Goal: Task Accomplishment & Management: Manage account settings

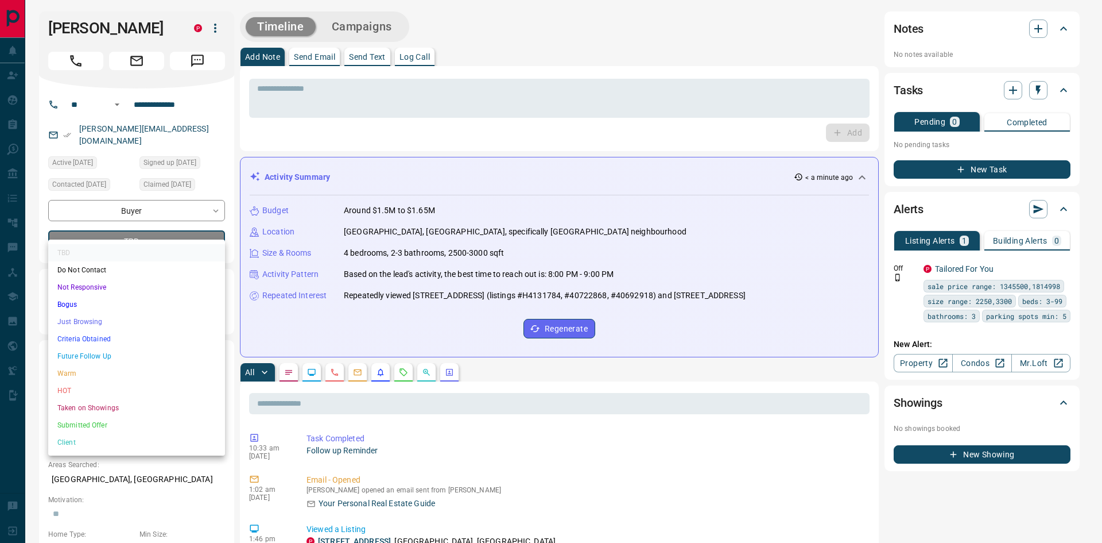
click at [140, 226] on div at bounding box center [551, 271] width 1102 height 543
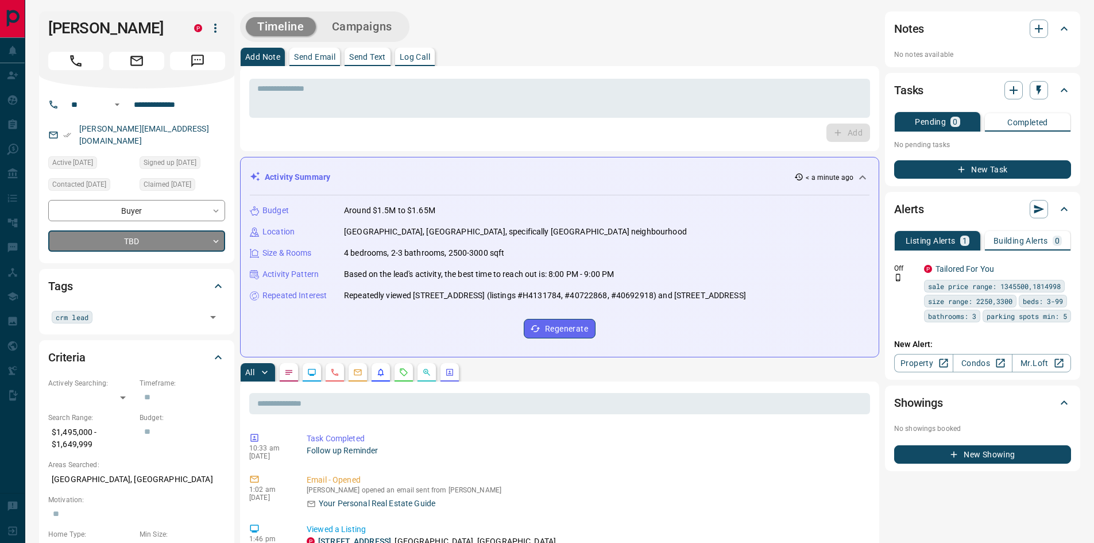
click at [426, 56] on p "Log Call" at bounding box center [415, 57] width 30 height 8
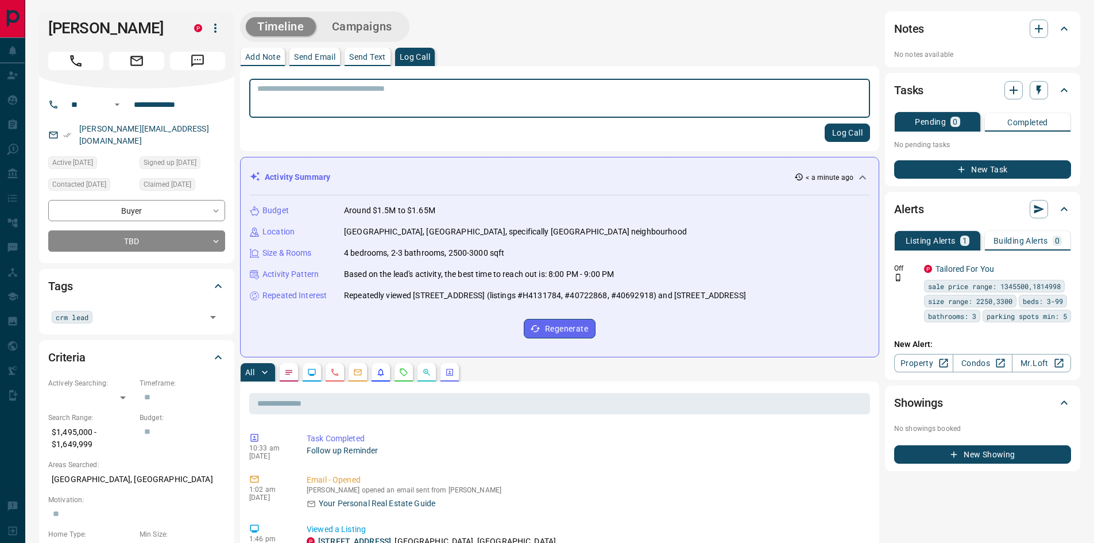
click at [456, 84] on textarea at bounding box center [559, 98] width 605 height 29
type textarea "*"
type textarea "**********"
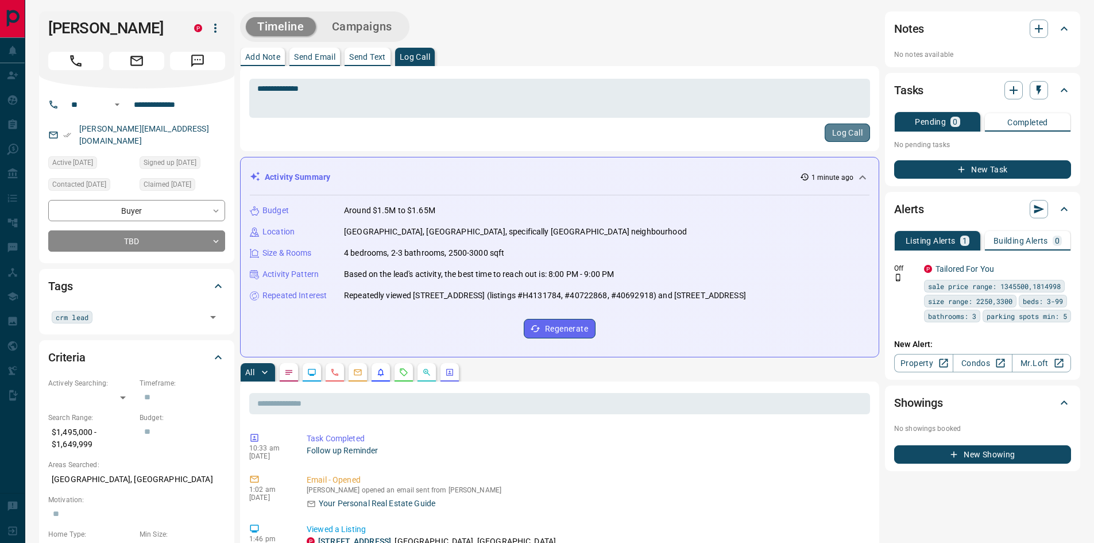
drag, startPoint x: 843, startPoint y: 127, endPoint x: 835, endPoint y: 131, distance: 8.5
click at [845, 129] on button "Log Call" at bounding box center [846, 132] width 45 height 18
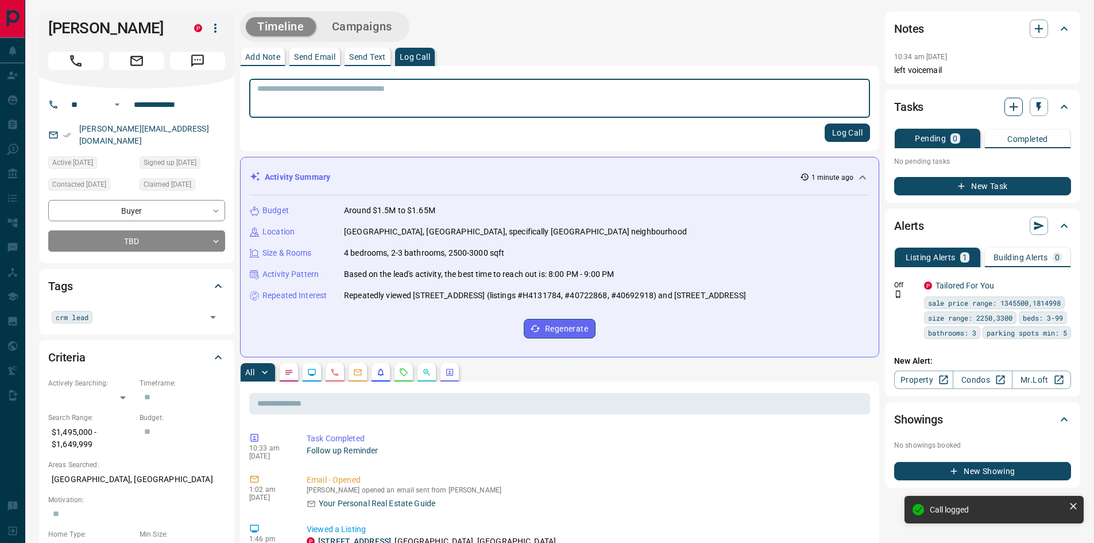
click at [1015, 110] on icon "button" at bounding box center [1013, 107] width 14 height 14
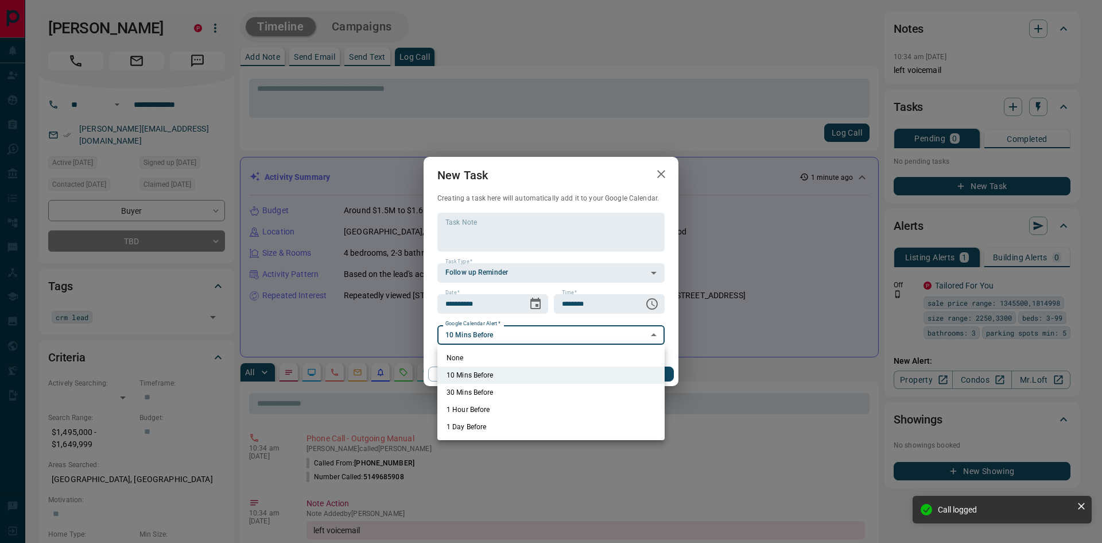
click at [533, 307] on div at bounding box center [551, 271] width 1102 height 543
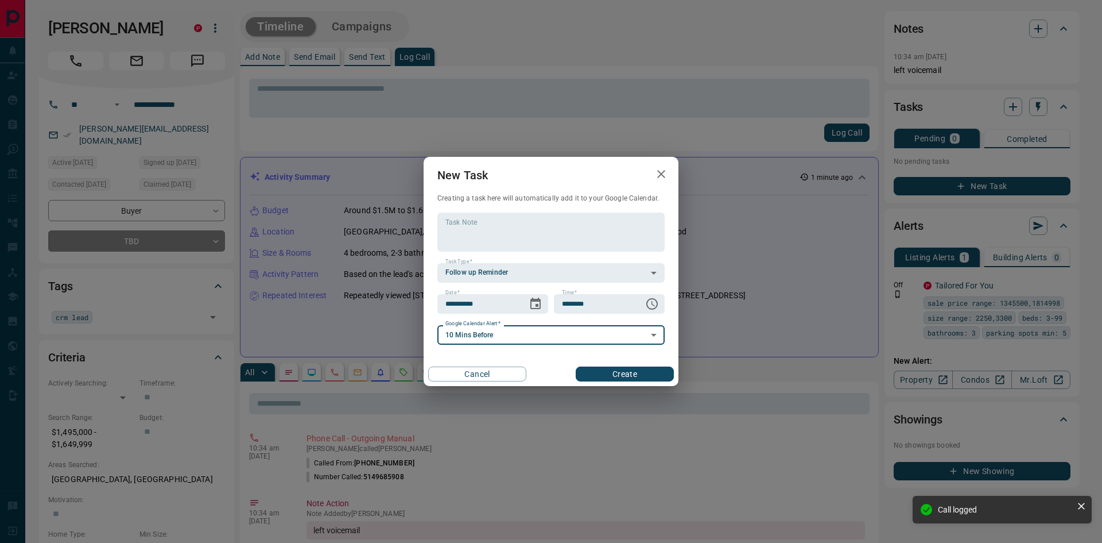
click at [535, 304] on icon "Choose date, selected date is Oct 15, 2025" at bounding box center [536, 304] width 14 height 14
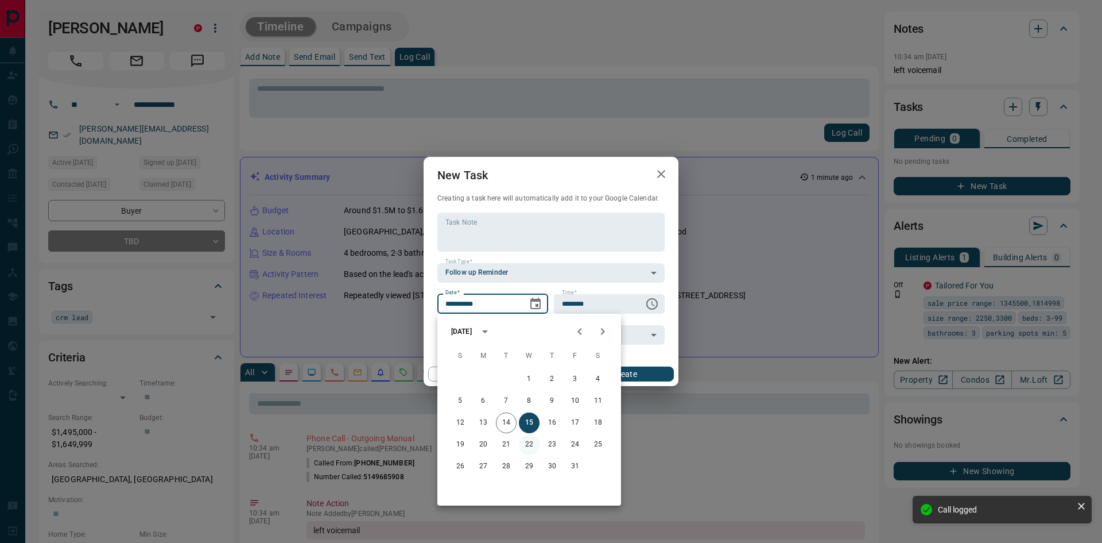
click at [526, 449] on button "22" at bounding box center [529, 444] width 21 height 21
type input "**********"
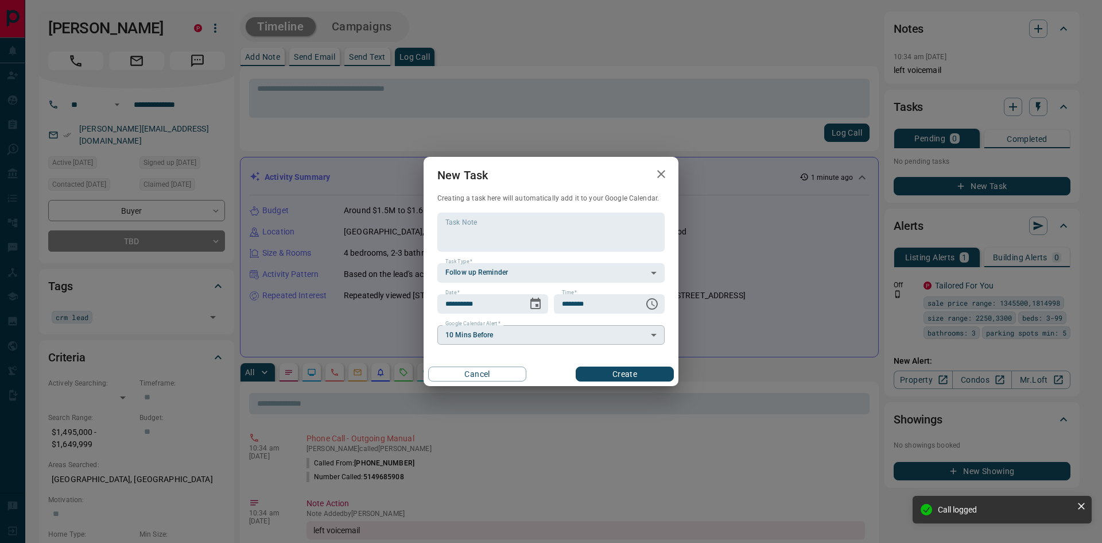
drag, startPoint x: 493, startPoint y: 350, endPoint x: 495, endPoint y: 340, distance: 9.5
click at [494, 346] on div "**********" at bounding box center [551, 272] width 255 height 230
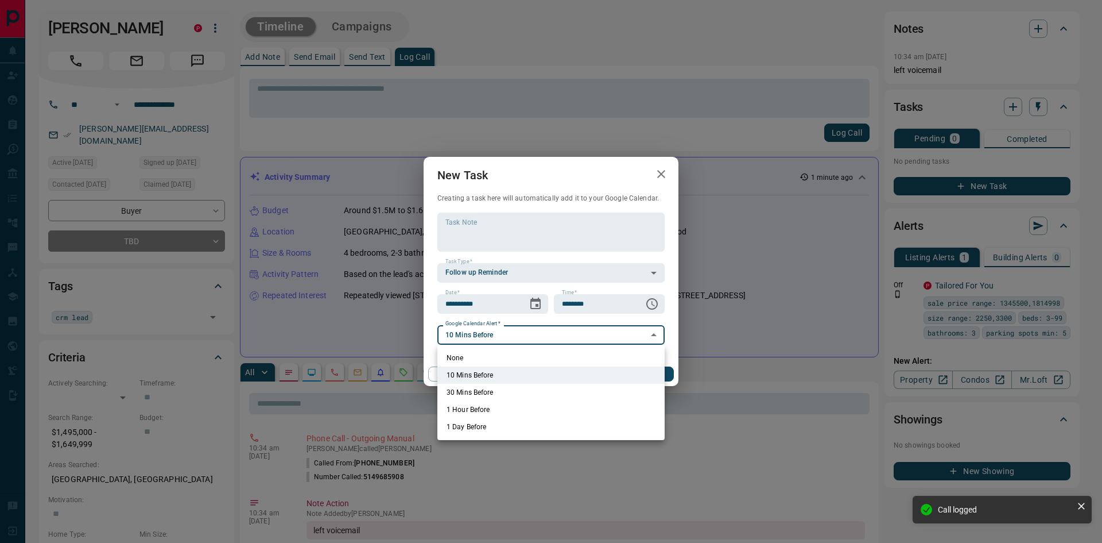
click at [495, 357] on li "None" at bounding box center [551, 357] width 227 height 17
type input "*"
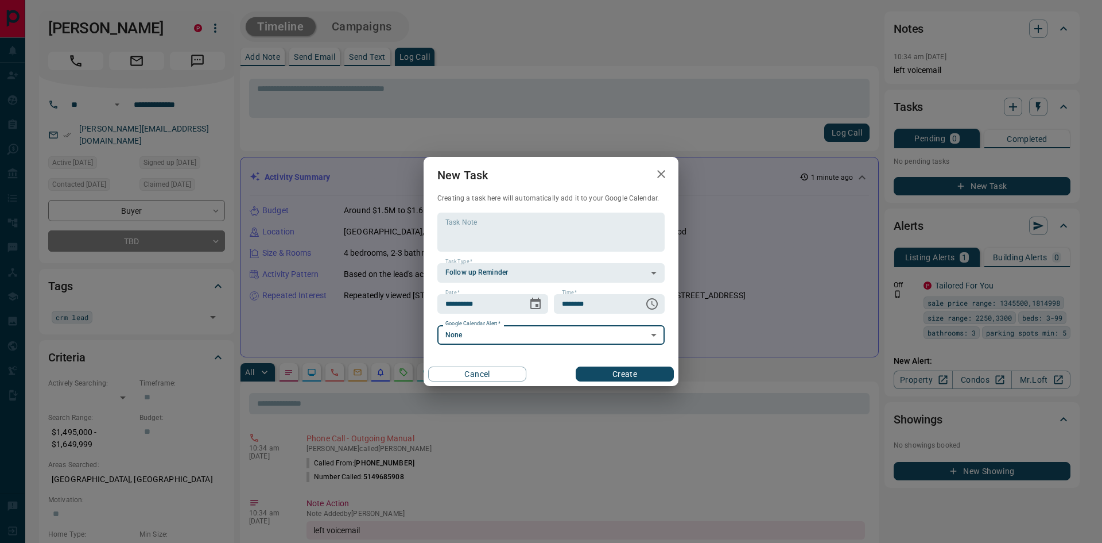
click at [653, 379] on button "Create" at bounding box center [625, 373] width 98 height 15
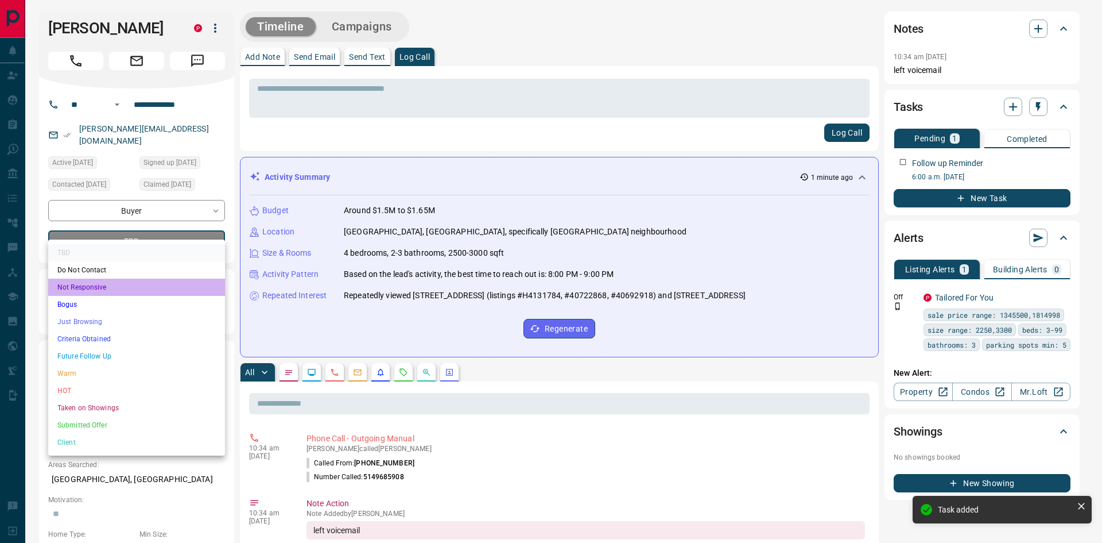
click at [87, 288] on li "Not Responsive" at bounding box center [136, 286] width 177 height 17
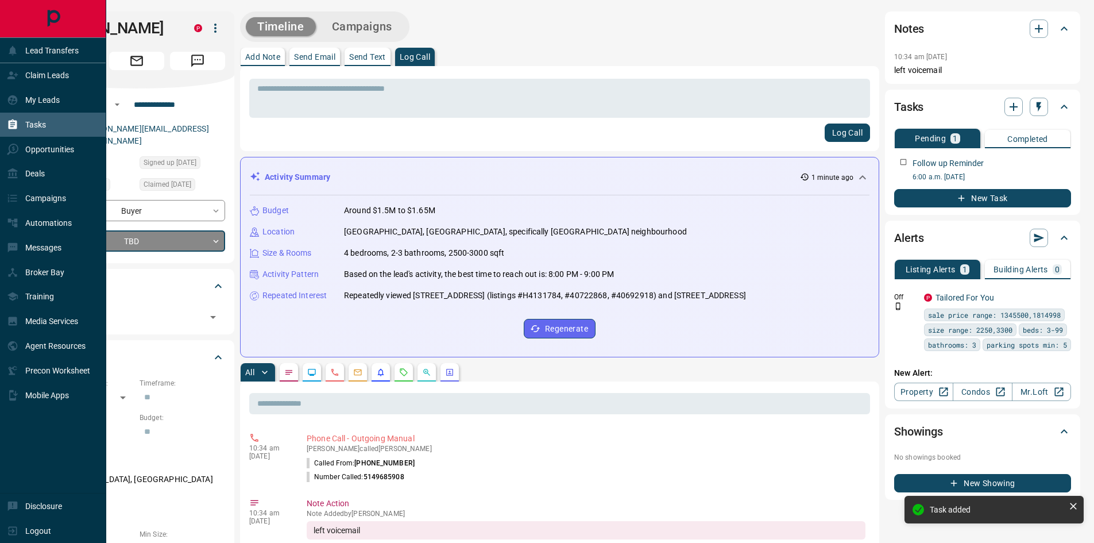
click at [14, 126] on icon at bounding box center [13, 124] width 9 height 10
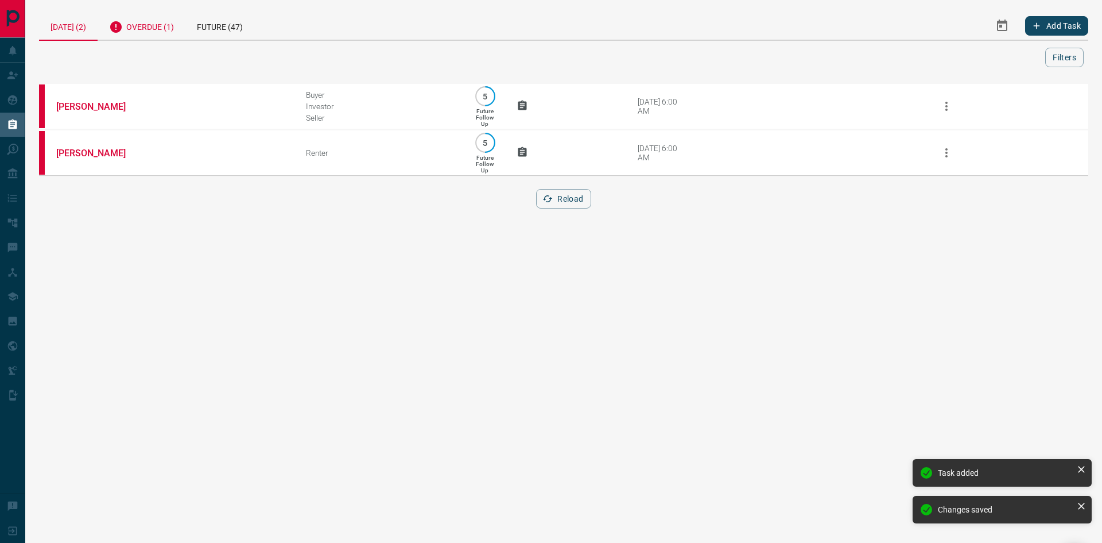
click at [173, 30] on div "Overdue (1)" at bounding box center [142, 25] width 88 height 28
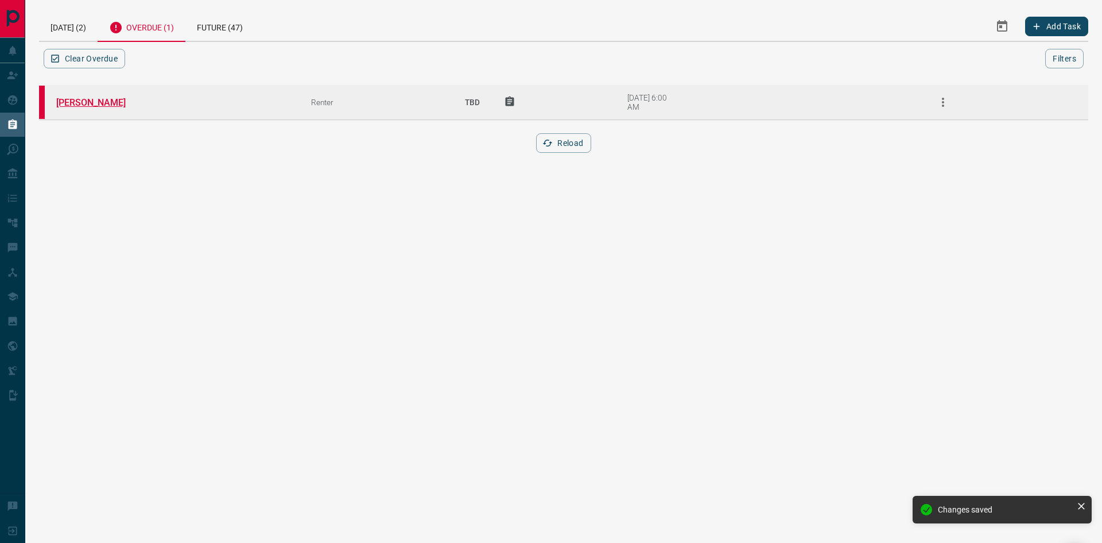
click at [75, 106] on link "[PERSON_NAME]" at bounding box center [99, 102] width 86 height 11
